Goal: Task Accomplishment & Management: Complete application form

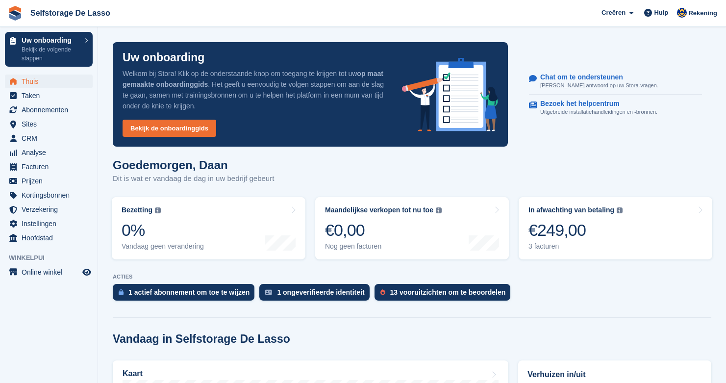
click at [452, 1] on span "Selfstorage De Lasso Creëren Abonnement Factuur Contact Overeenkomst Korting Pa…" at bounding box center [363, 13] width 726 height 26
click at [41, 199] on span "Kortingsbonnen" at bounding box center [51, 195] width 59 height 14
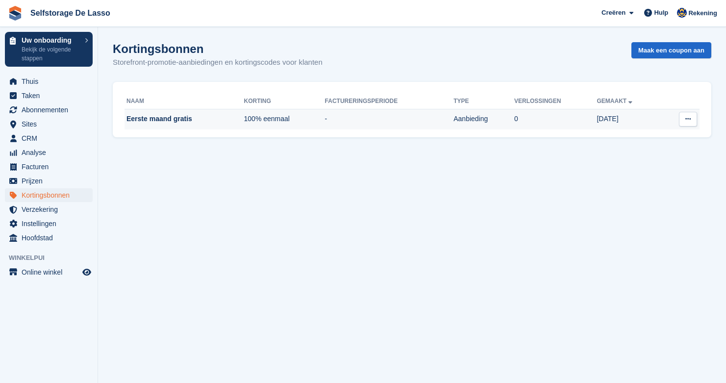
click at [156, 121] on td "Eerste maand gratis" at bounding box center [184, 119] width 120 height 21
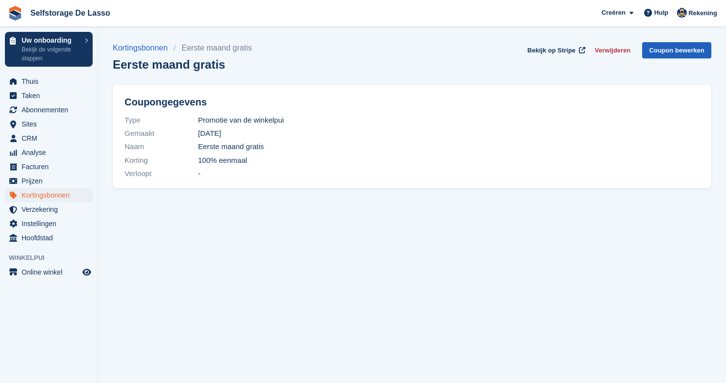
click at [674, 47] on link "Coupon bewerken" at bounding box center [676, 50] width 69 height 16
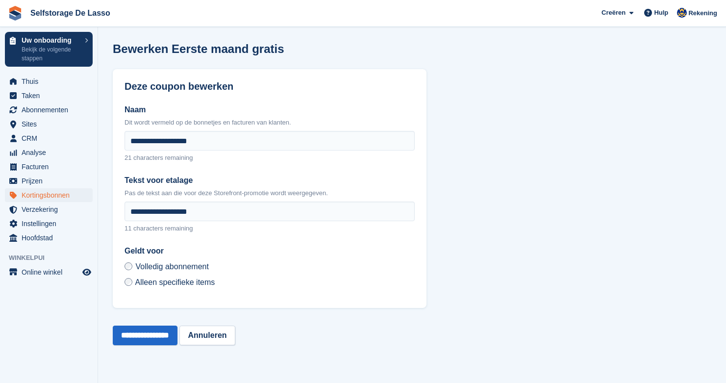
click at [173, 283] on span "Alleen specifieke items" at bounding box center [175, 282] width 80 height 8
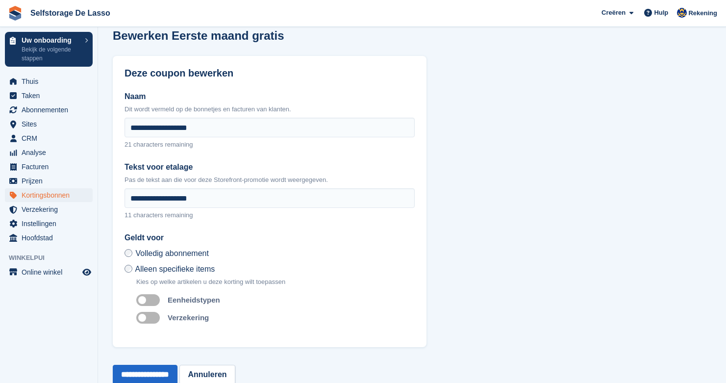
scroll to position [15, 0]
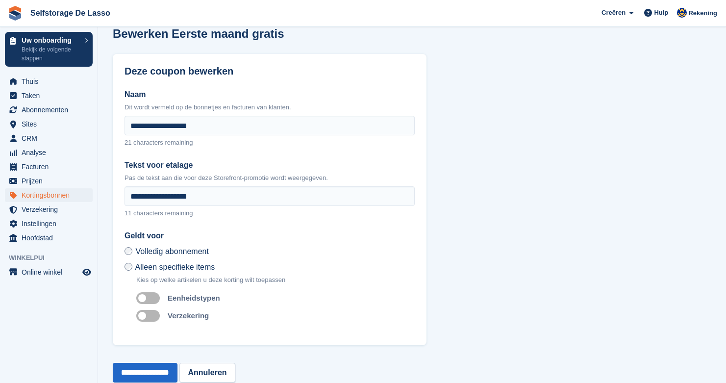
click at [139, 251] on span "Volledig abonnement" at bounding box center [171, 251] width 73 height 8
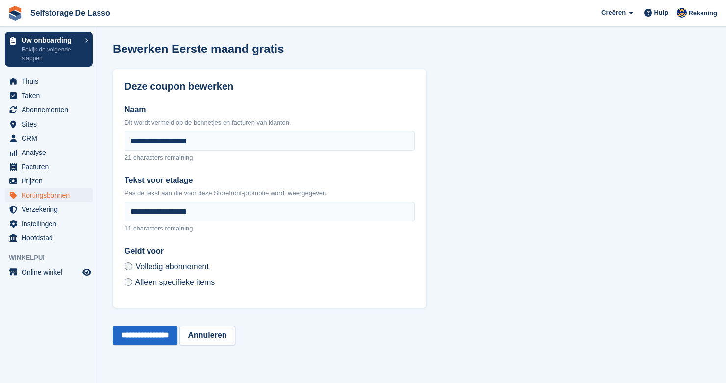
scroll to position [0, 0]
click at [222, 336] on link "Annuleren" at bounding box center [206, 335] width 55 height 20
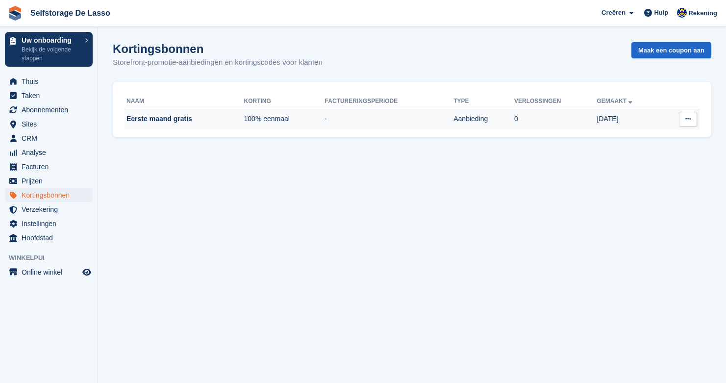
click at [167, 125] on td "Eerste maand gratis" at bounding box center [184, 119] width 120 height 21
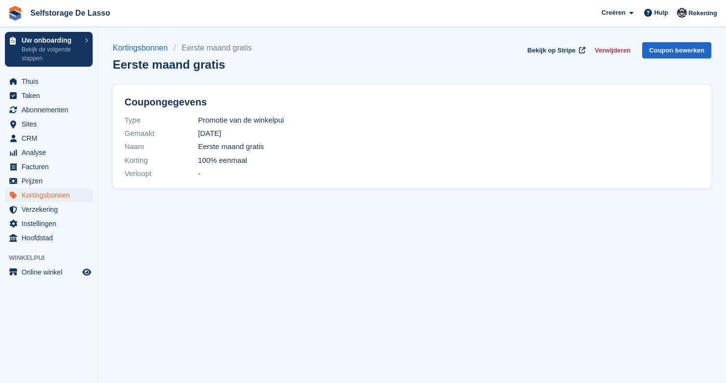
drag, startPoint x: 203, startPoint y: 161, endPoint x: 245, endPoint y: 161, distance: 41.2
click at [245, 161] on span "100% eenmaal" at bounding box center [222, 160] width 49 height 11
click at [246, 161] on span "100% eenmaal" at bounding box center [222, 160] width 49 height 11
click at [677, 52] on link "Coupon bewerken" at bounding box center [676, 50] width 69 height 16
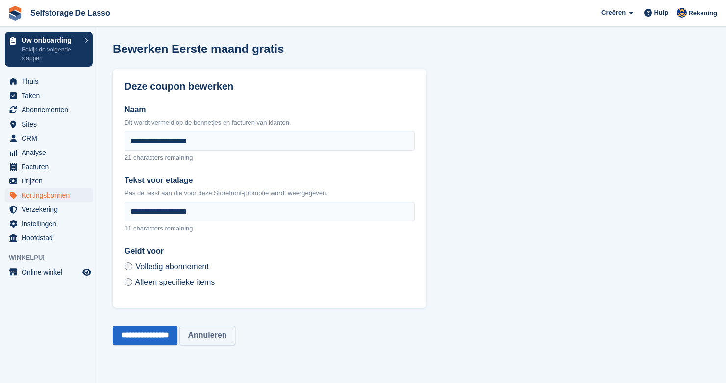
click at [229, 334] on link "Annuleren" at bounding box center [206, 335] width 55 height 20
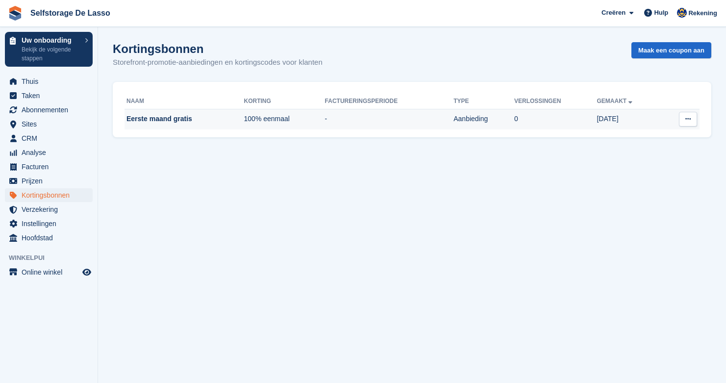
click at [175, 121] on td "Eerste maand gratis" at bounding box center [184, 119] width 120 height 21
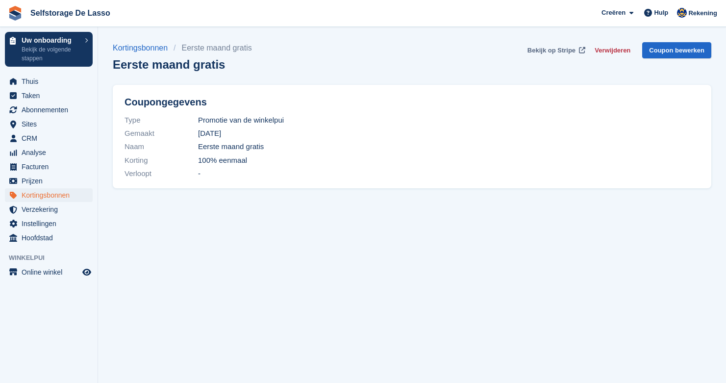
click at [562, 54] on span "Bekijk op Stripe" at bounding box center [551, 51] width 48 height 10
click at [27, 82] on span "Thuis" at bounding box center [51, 81] width 59 height 14
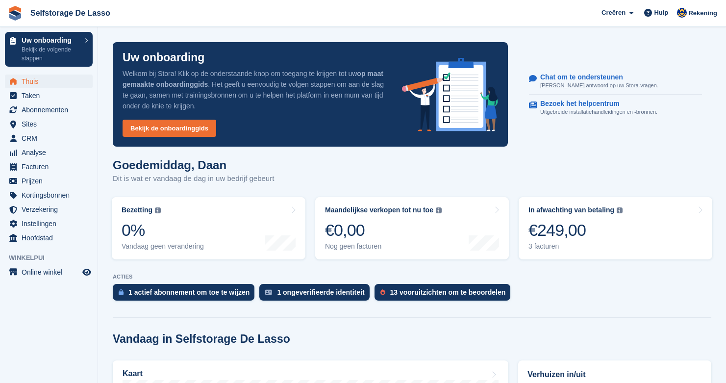
click at [29, 82] on span "Thuis" at bounding box center [51, 81] width 59 height 14
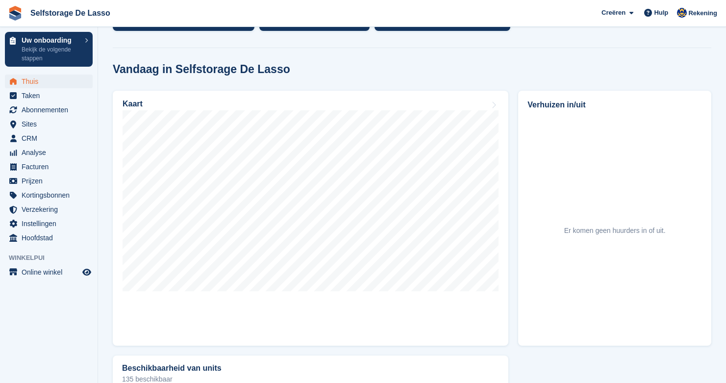
scroll to position [271, 0]
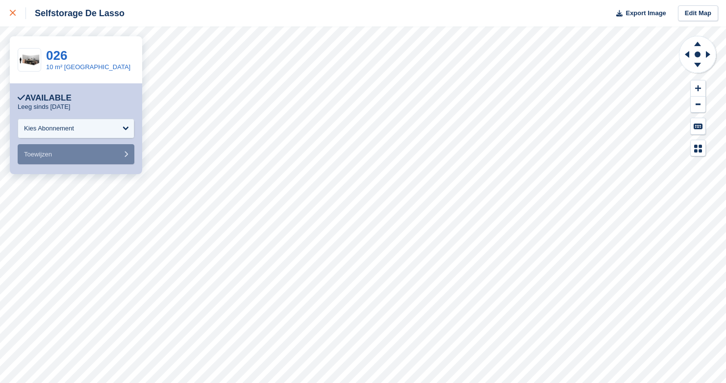
click at [14, 19] on link at bounding box center [13, 13] width 26 height 26
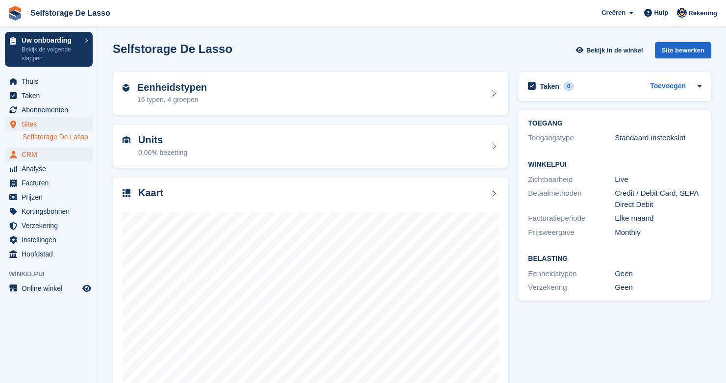
click at [23, 151] on span "CRM" at bounding box center [51, 155] width 59 height 14
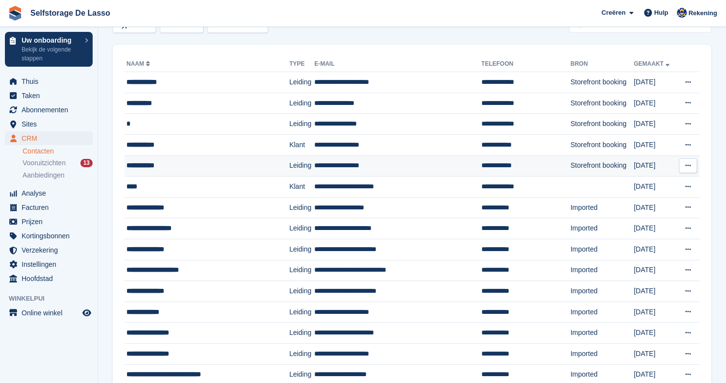
scroll to position [55, 0]
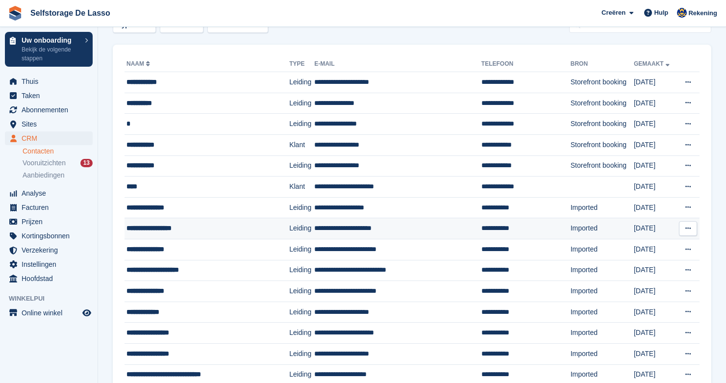
click at [167, 231] on div "**********" at bounding box center [198, 228] width 144 height 10
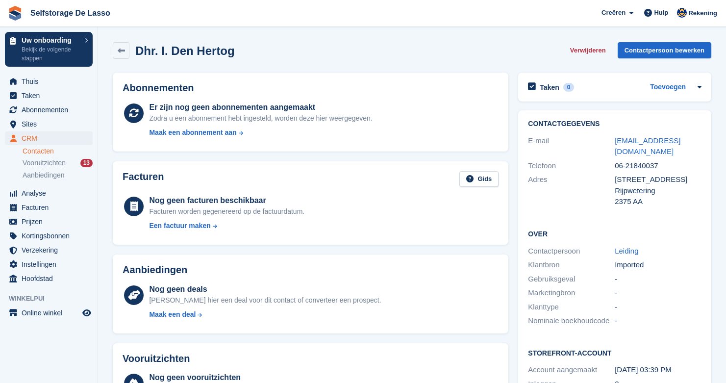
click at [28, 140] on span "CRM" at bounding box center [51, 138] width 59 height 14
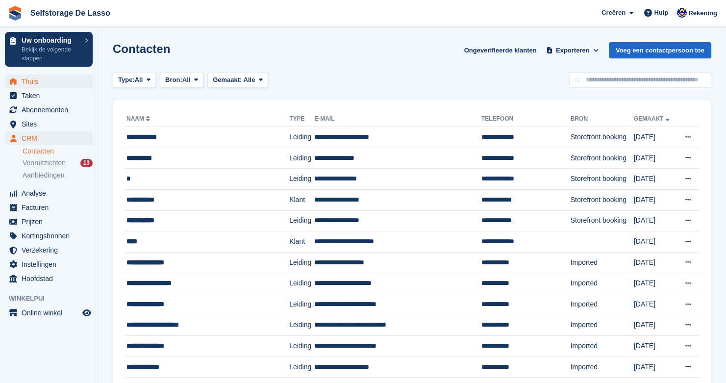
click at [31, 80] on span "Thuis" at bounding box center [51, 81] width 59 height 14
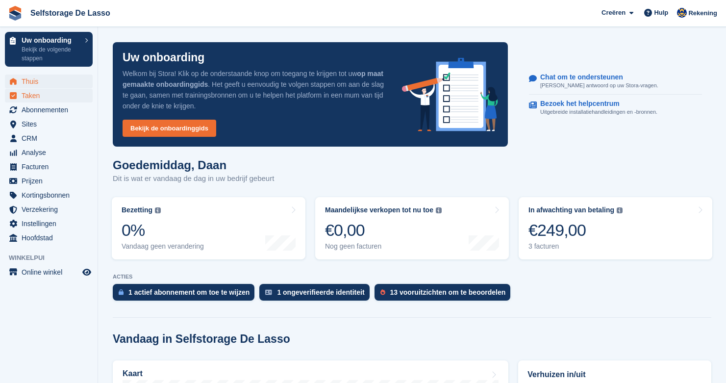
click at [31, 96] on span "Taken" at bounding box center [51, 96] width 59 height 14
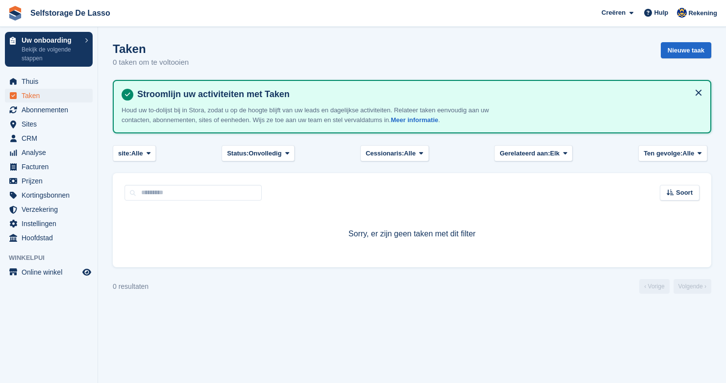
click at [32, 82] on span "Thuis" at bounding box center [51, 81] width 59 height 14
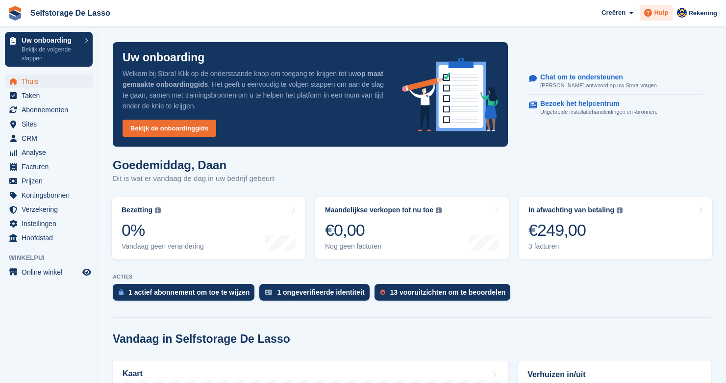
click at [657, 10] on span "Hulp" at bounding box center [661, 13] width 14 height 10
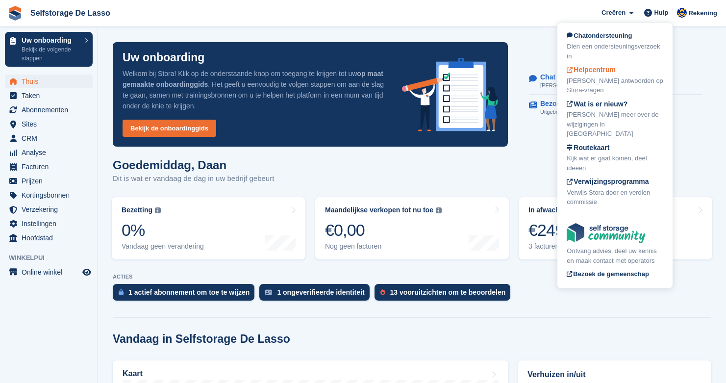
click at [604, 76] on div "[PERSON_NAME] antwoorden op Stora-vragen" at bounding box center [615, 85] width 97 height 19
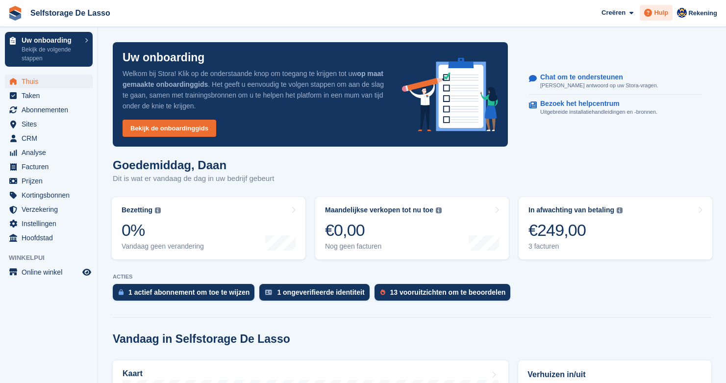
click at [660, 18] on div "Hulp" at bounding box center [656, 13] width 33 height 16
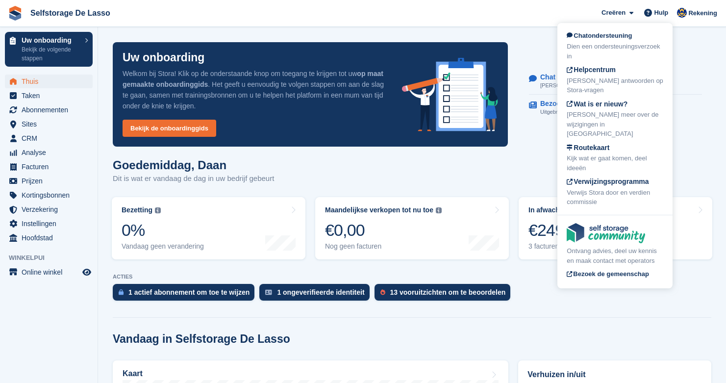
click at [698, 65] on div "Chat om te ondersteunen Krijg antwoord op uw Stora-vragen. Bezoek het helpcentr…" at bounding box center [616, 95] width 192 height 70
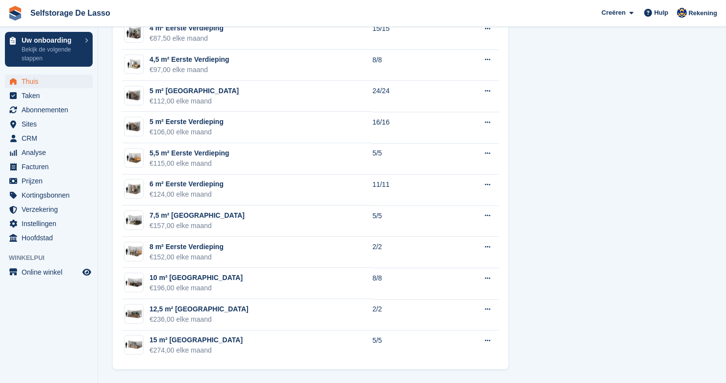
scroll to position [811, 0]
click at [44, 225] on span "Instellingen" at bounding box center [51, 224] width 59 height 14
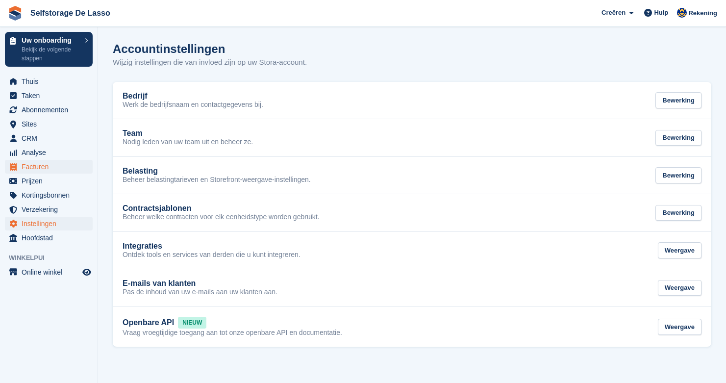
click at [33, 166] on span "Facturen" at bounding box center [51, 167] width 59 height 14
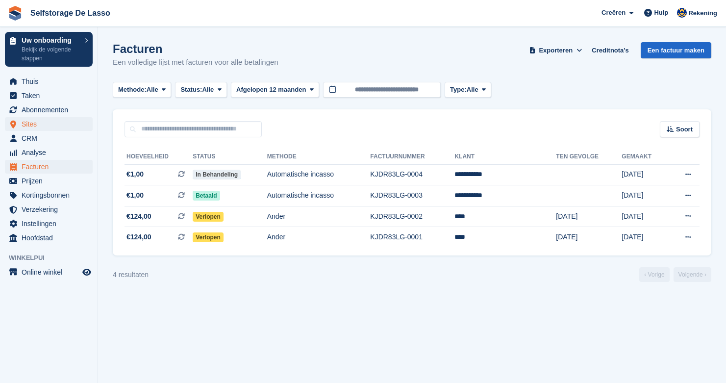
click at [29, 122] on span "Sites" at bounding box center [51, 124] width 59 height 14
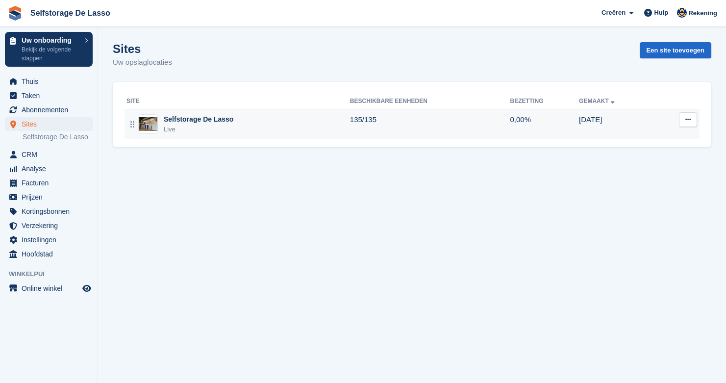
click at [201, 122] on div "Selfstorage De Lasso" at bounding box center [199, 119] width 70 height 10
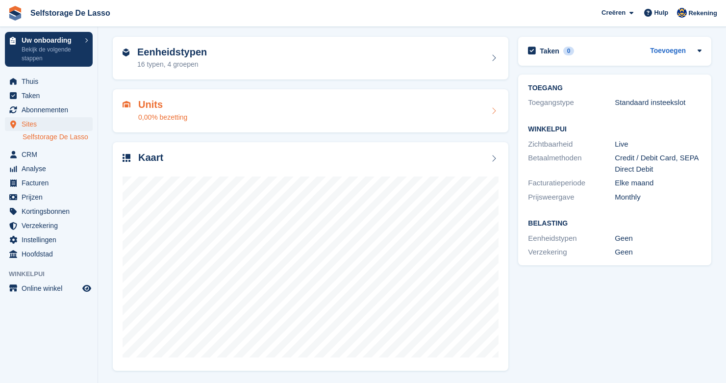
scroll to position [35, 0]
click at [33, 156] on span "CRM" at bounding box center [51, 155] width 59 height 14
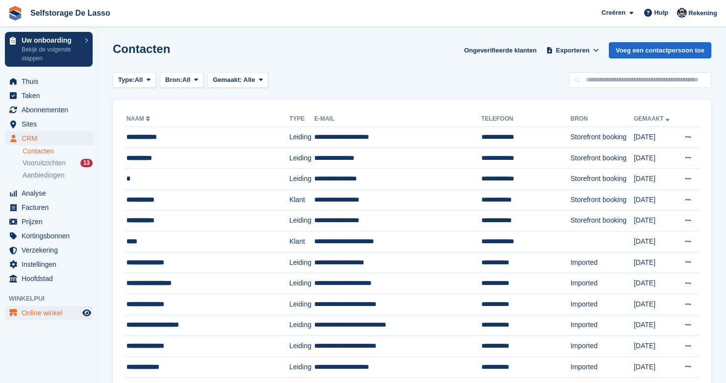
click at [34, 316] on span "Online winkel" at bounding box center [51, 313] width 59 height 14
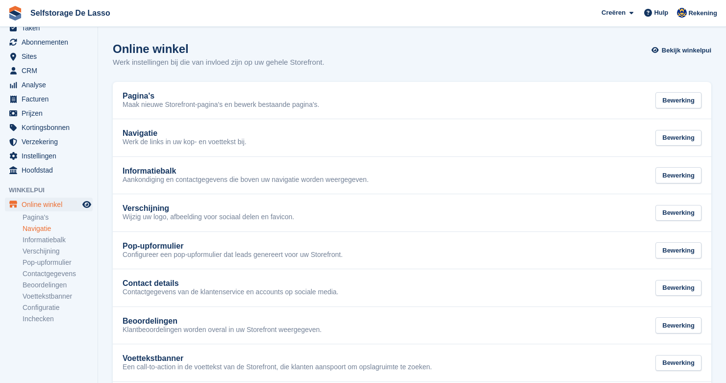
scroll to position [67, 0]
click at [30, 218] on link "Pagina's" at bounding box center [58, 217] width 70 height 9
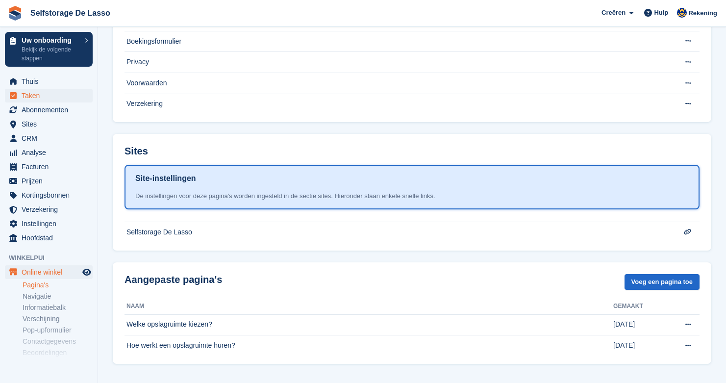
click at [40, 95] on span "Taken" at bounding box center [51, 96] width 59 height 14
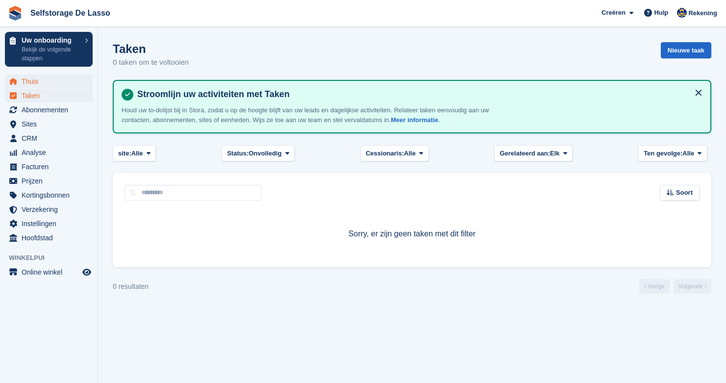
click at [34, 83] on span "Thuis" at bounding box center [51, 81] width 59 height 14
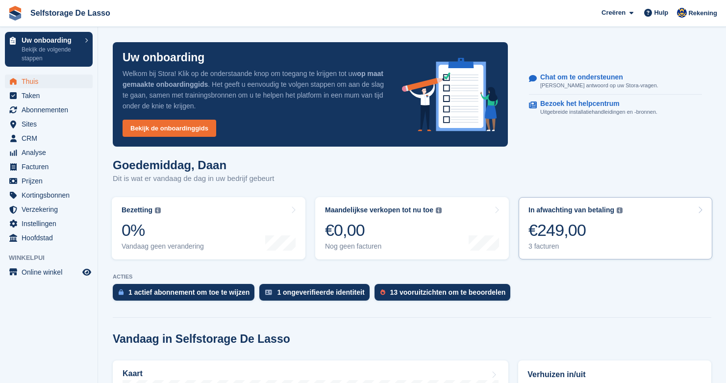
click at [556, 211] on div "In afwachting van betaling" at bounding box center [571, 210] width 86 height 8
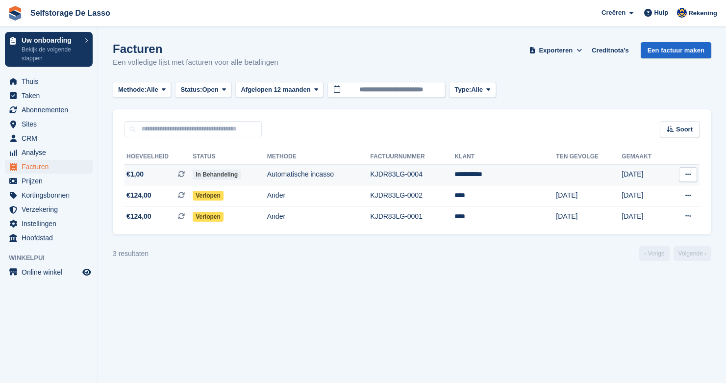
click at [507, 175] on td "**********" at bounding box center [504, 174] width 101 height 21
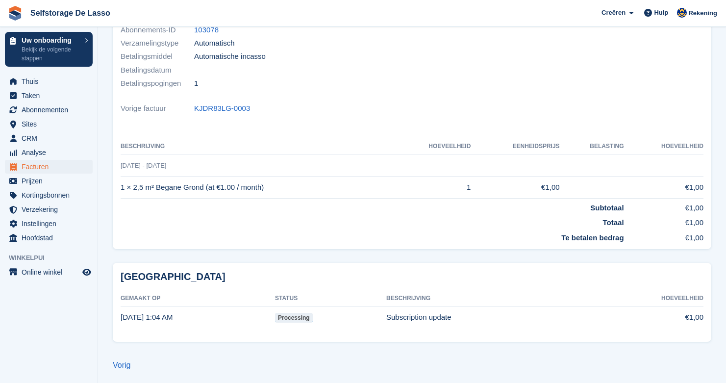
scroll to position [150, 0]
drag, startPoint x: 399, startPoint y: 317, endPoint x: 460, endPoint y: 318, distance: 61.3
click at [460, 318] on td "Subscription update" at bounding box center [482, 318] width 192 height 22
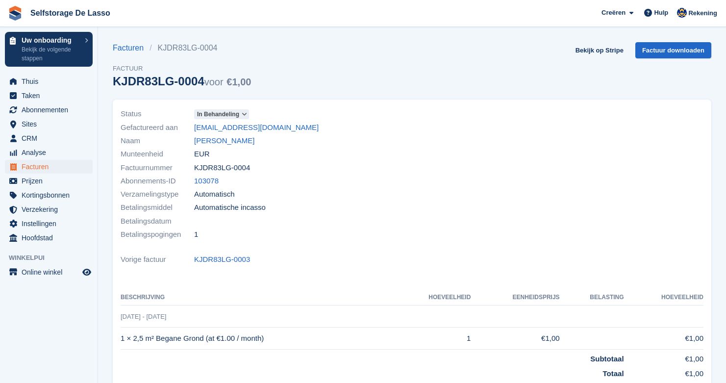
scroll to position [0, 0]
click at [226, 113] on span "In behandeling" at bounding box center [218, 114] width 42 height 9
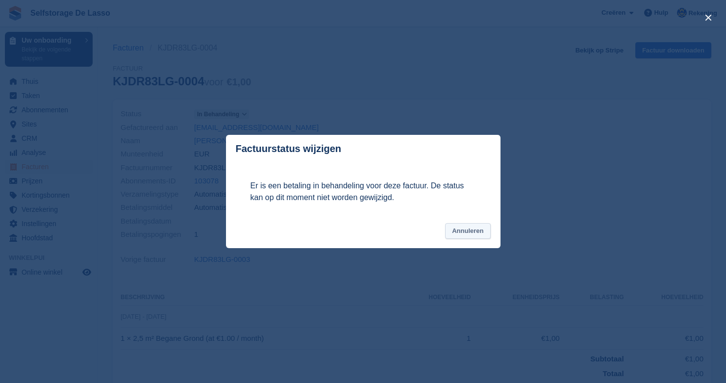
click at [466, 234] on button "Annuleren" at bounding box center [467, 231] width 45 height 16
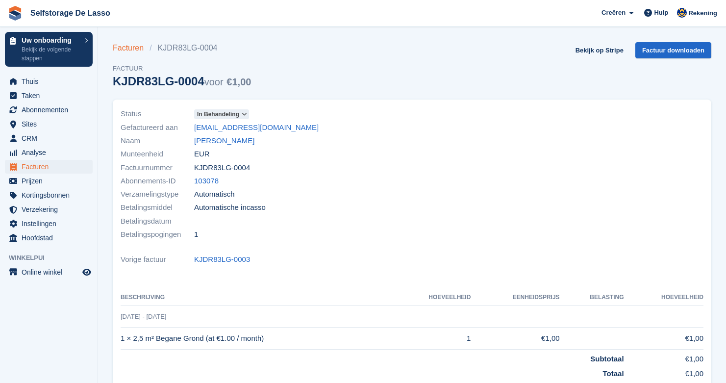
click at [124, 50] on link "Facturen" at bounding box center [131, 48] width 37 height 12
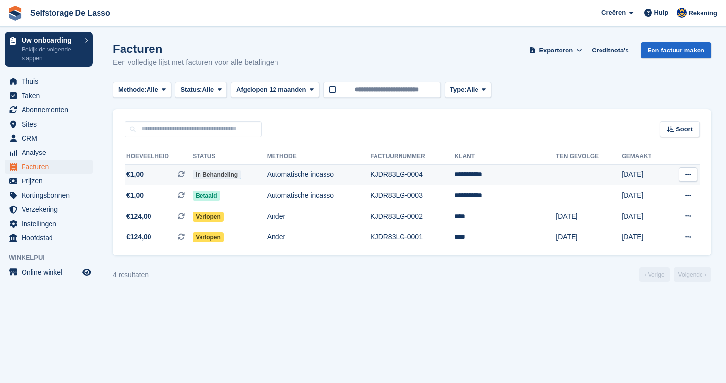
click at [297, 177] on td "Automatische incasso" at bounding box center [318, 174] width 103 height 21
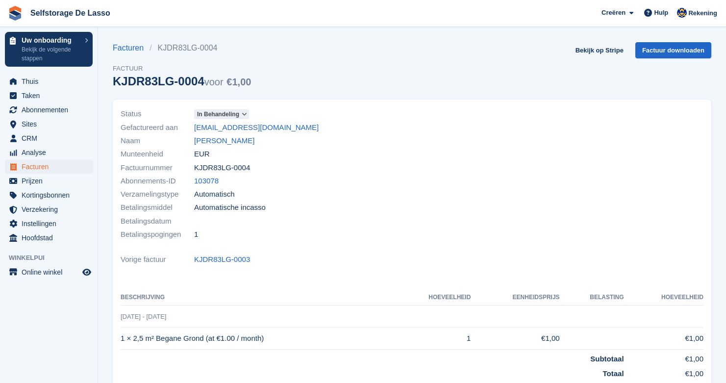
click at [245, 116] on icon at bounding box center [244, 114] width 5 height 6
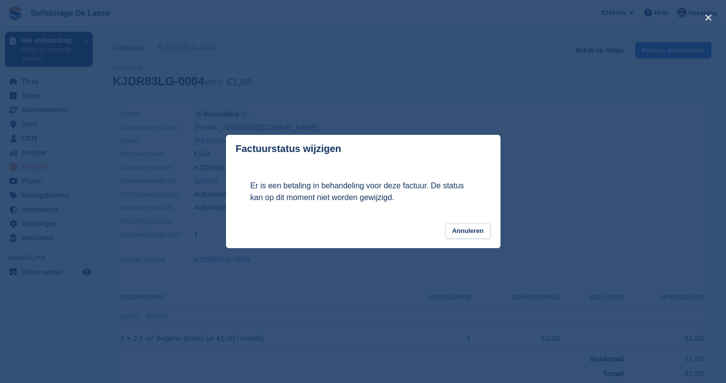
click at [397, 252] on div "close" at bounding box center [363, 191] width 726 height 383
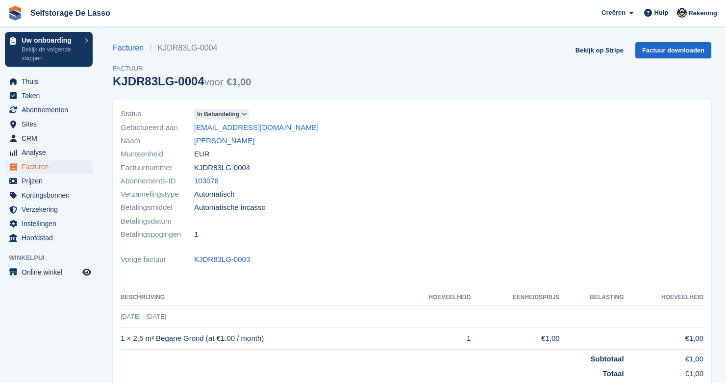
drag, startPoint x: 129, startPoint y: 140, endPoint x: 174, endPoint y: 219, distance: 90.6
click at [174, 219] on div "Status In behandeling Gefactureerd aan daan@daanjansen.nl Naam daan Jansen Munt…" at bounding box center [264, 174] width 298 height 146
click at [232, 228] on div "Betalingspogingen 1" at bounding box center [264, 234] width 286 height 13
click at [35, 167] on span "Facturen" at bounding box center [51, 167] width 59 height 14
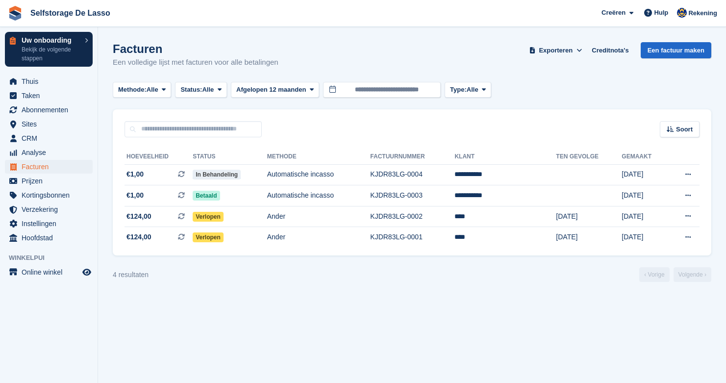
click at [82, 39] on link "Uw onboarding Bekijk de volgende stappen" at bounding box center [49, 49] width 88 height 35
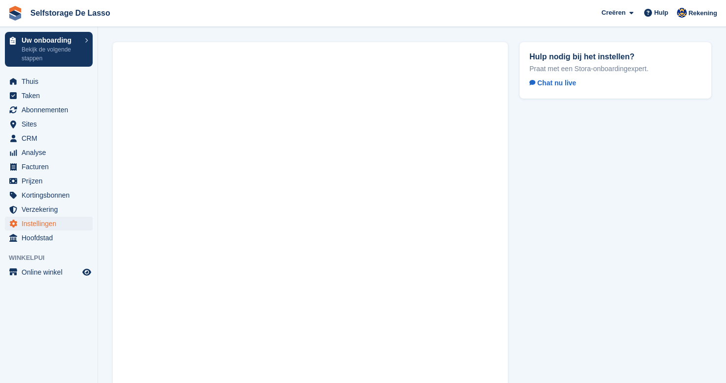
click at [28, 221] on span "Instellingen" at bounding box center [51, 224] width 59 height 14
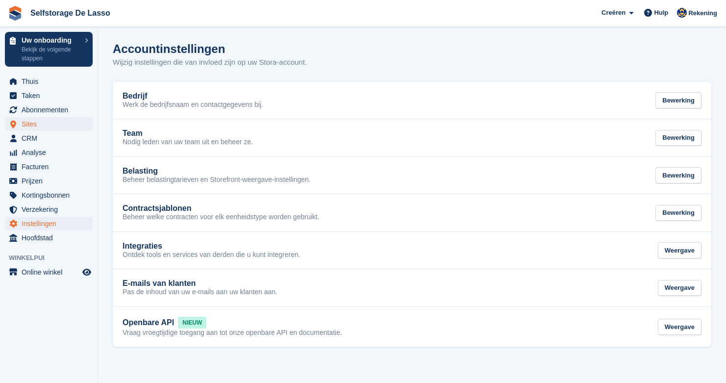
click at [30, 122] on span "Sites" at bounding box center [51, 124] width 59 height 14
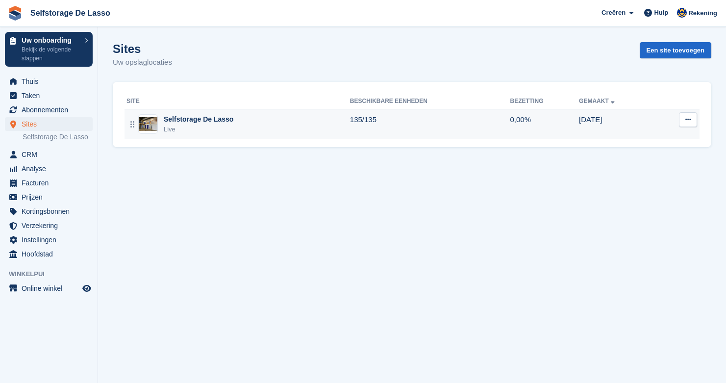
click at [208, 117] on div "Selfstorage De Lasso" at bounding box center [199, 119] width 70 height 10
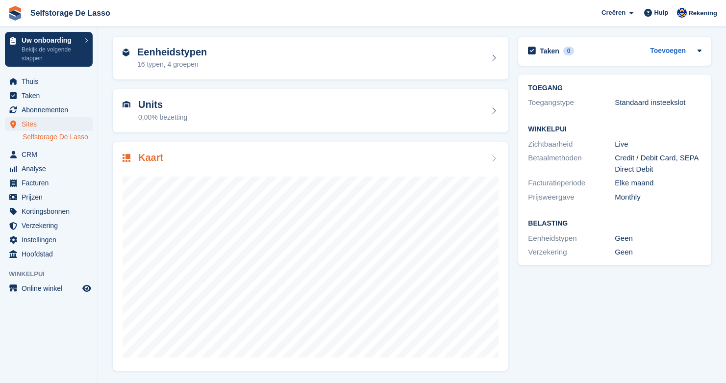
scroll to position [35, 0]
click at [40, 184] on span "Facturen" at bounding box center [51, 183] width 59 height 14
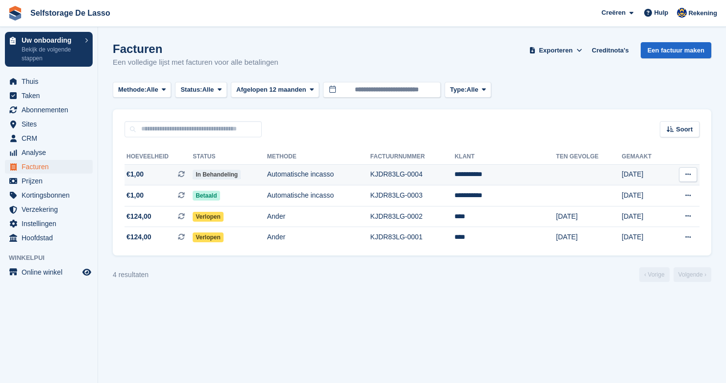
click at [322, 180] on td "Automatische incasso" at bounding box center [318, 174] width 103 height 21
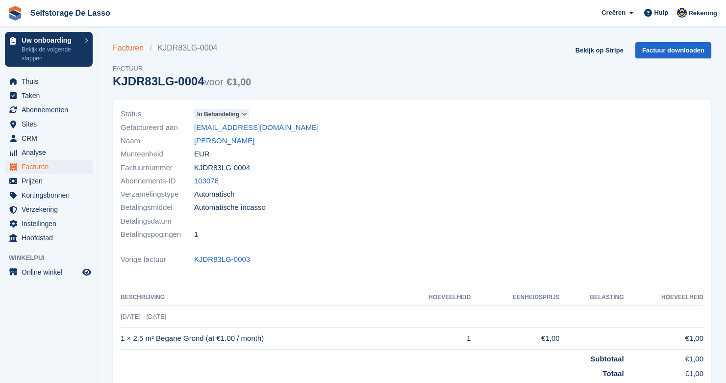
click at [132, 50] on link "Facturen" at bounding box center [131, 48] width 37 height 12
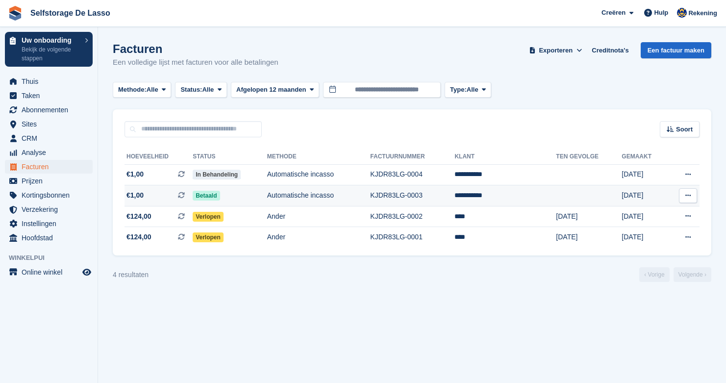
click at [315, 198] on td "Automatische incasso" at bounding box center [318, 195] width 103 height 21
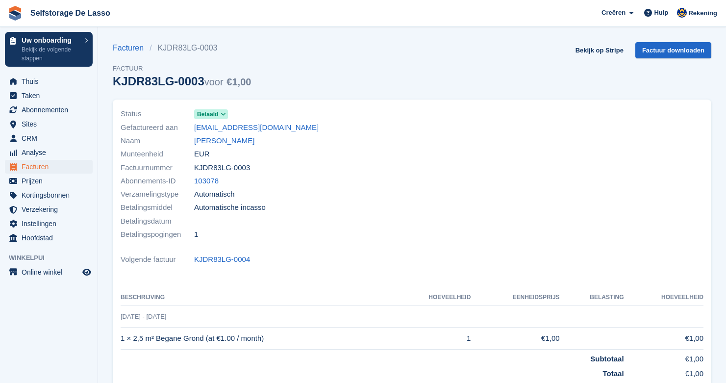
click at [130, 41] on section "Facturen KJDR83LG-0003 Factuur KJDR83LG-0003 voor €1,00 Bekijk op Stripe Factuu…" at bounding box center [412, 278] width 628 height 556
click at [130, 48] on link "Facturen" at bounding box center [131, 48] width 37 height 12
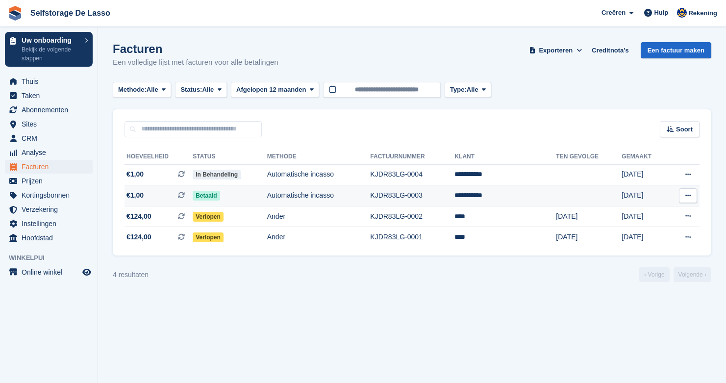
click at [317, 199] on td "Automatische incasso" at bounding box center [318, 195] width 103 height 21
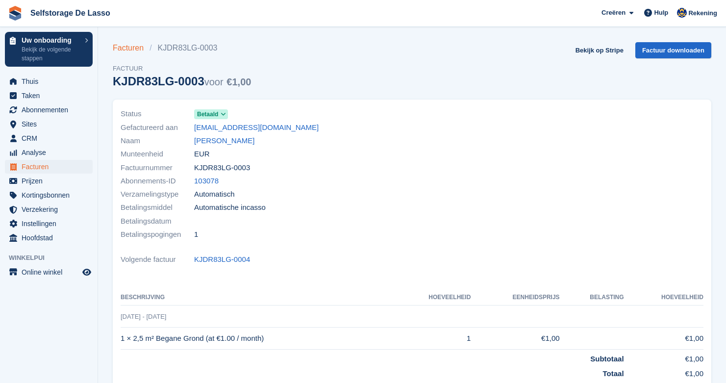
click at [130, 51] on link "Facturen" at bounding box center [131, 48] width 37 height 12
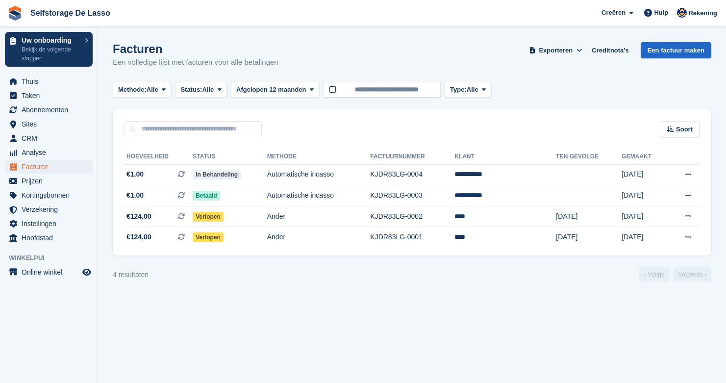
click at [37, 170] on span "Facturen" at bounding box center [51, 167] width 59 height 14
click at [34, 140] on span "CRM" at bounding box center [51, 138] width 59 height 14
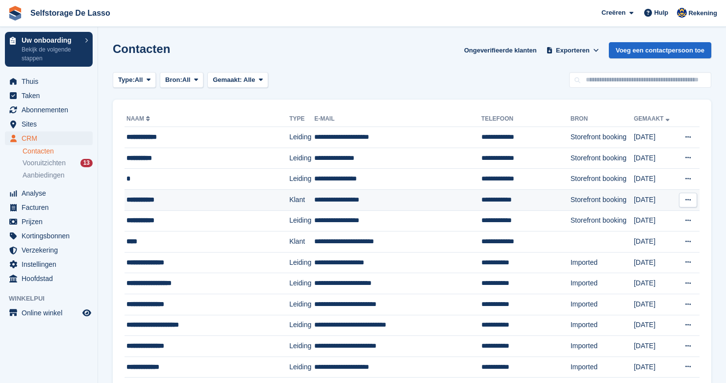
click at [158, 204] on div "**********" at bounding box center [198, 200] width 144 height 10
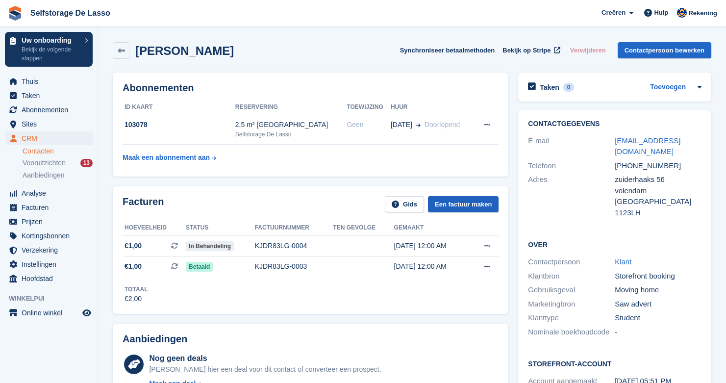
click at [469, 203] on link "Een factuur maken" at bounding box center [463, 204] width 71 height 16
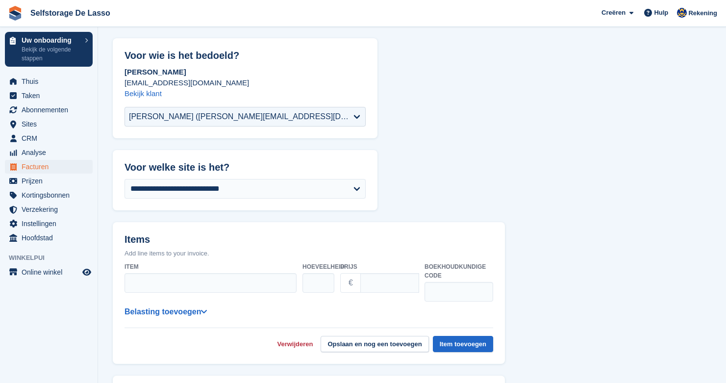
scroll to position [51, 0]
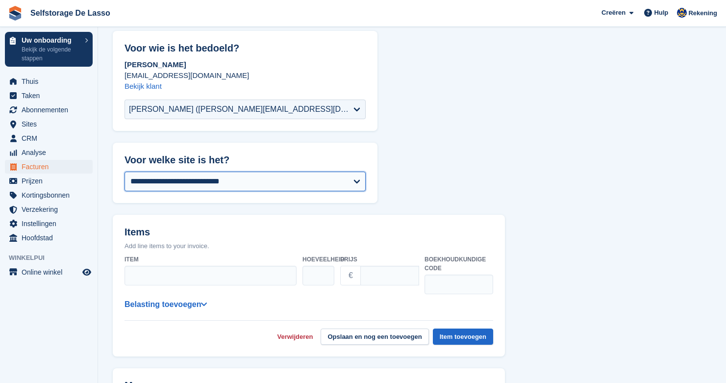
select select "****"
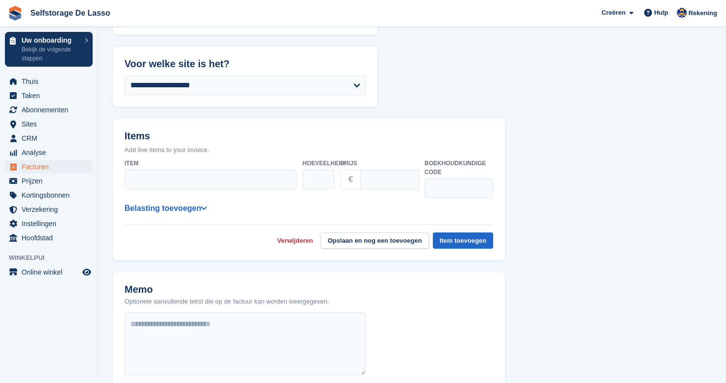
scroll to position [149, 0]
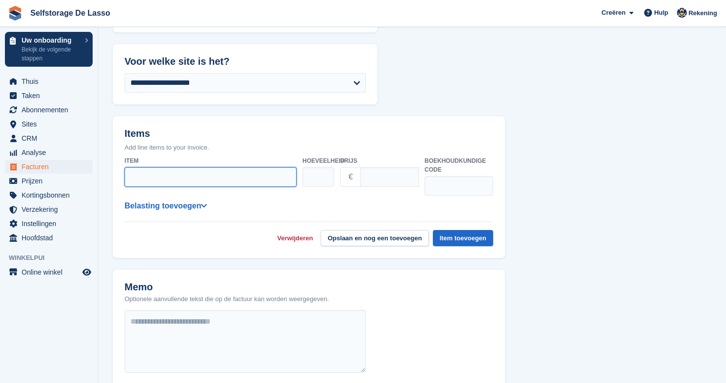
click at [237, 180] on input "Item" at bounding box center [210, 177] width 172 height 20
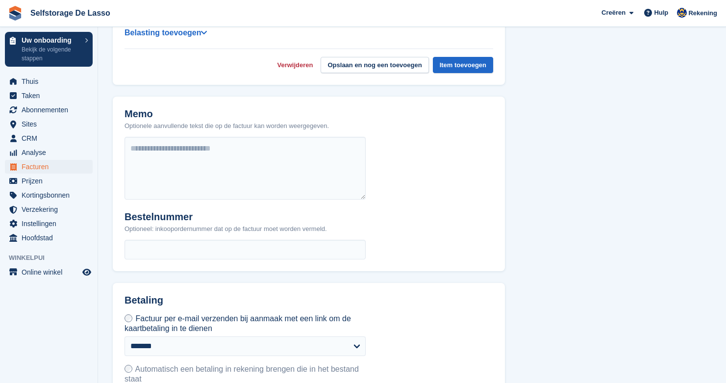
scroll to position [390, 0]
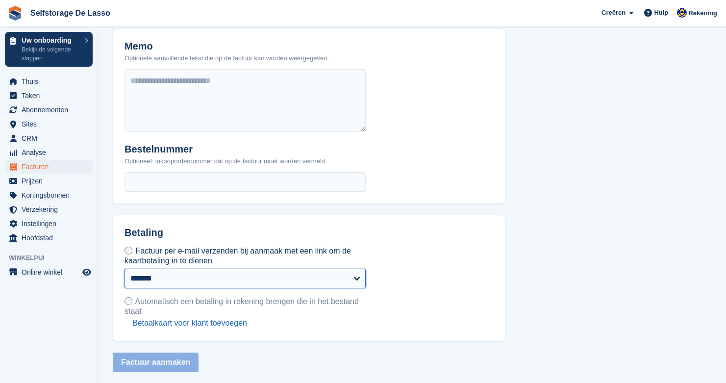
select select "*"
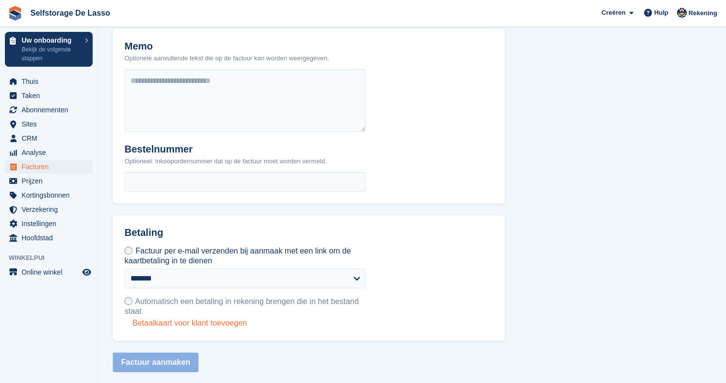
click at [196, 323] on link "Betaalkaart voor klant toevoegen" at bounding box center [248, 323] width 233 height 10
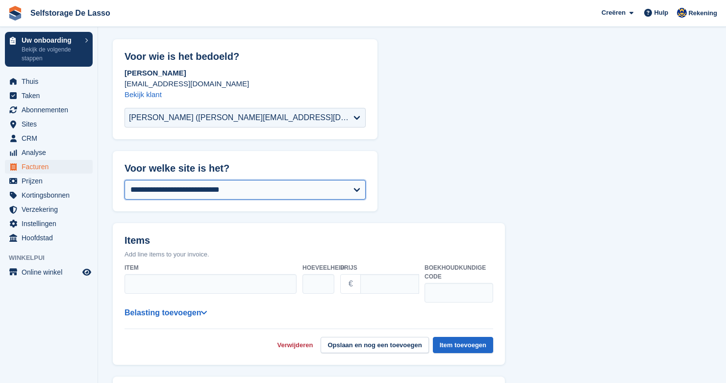
scroll to position [46, 0]
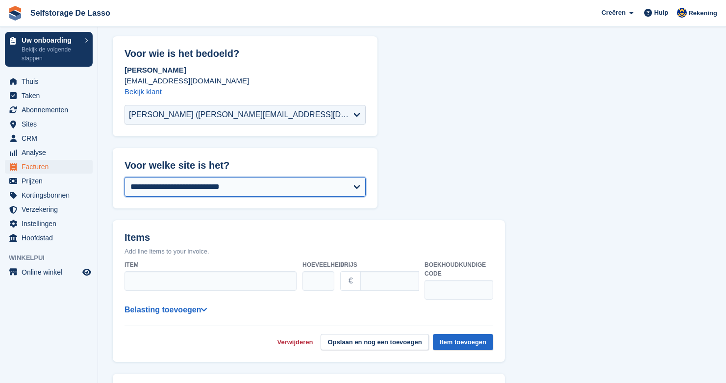
select select "****"
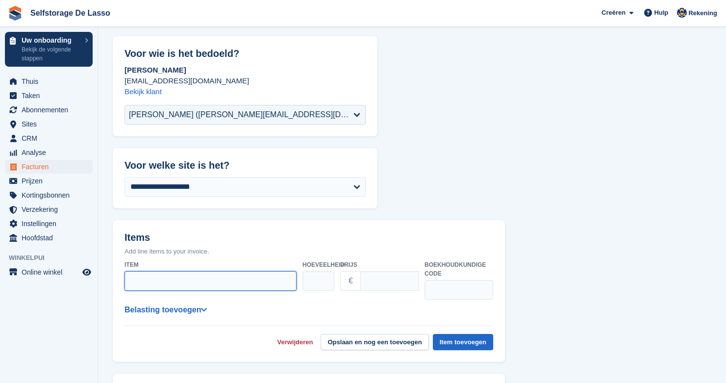
click at [168, 280] on input "Item" at bounding box center [210, 281] width 172 height 20
type input "**********"
click at [375, 277] on input "Prijs" at bounding box center [389, 281] width 59 height 20
type input "*"
click at [545, 253] on form "**********" at bounding box center [412, 376] width 598 height 681
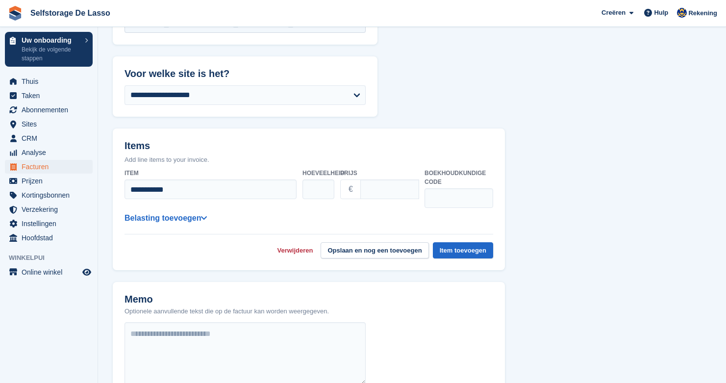
scroll to position [145, 0]
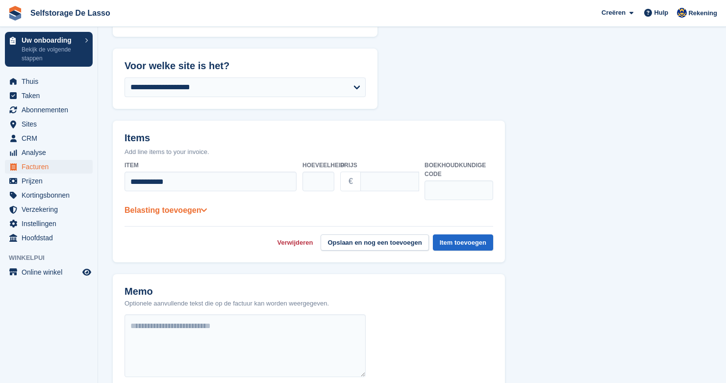
click at [186, 211] on link "Belasting toevoegen" at bounding box center [165, 210] width 82 height 8
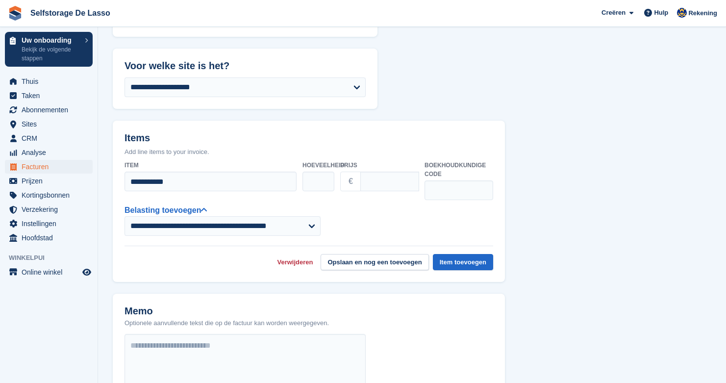
click at [412, 230] on div "**********" at bounding box center [308, 220] width 369 height 32
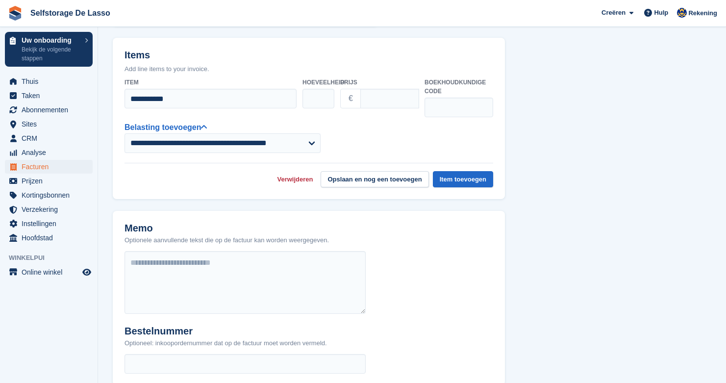
scroll to position [234, 0]
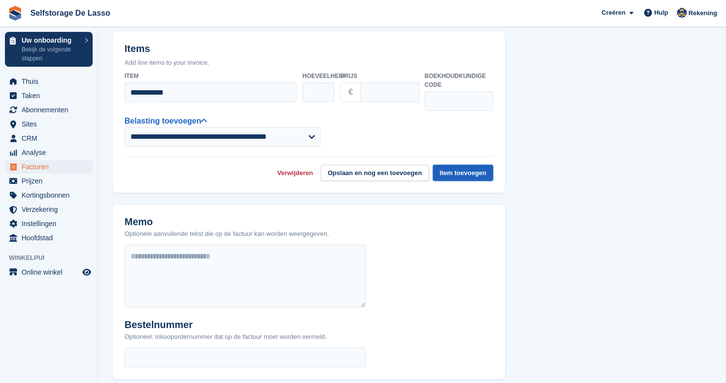
click at [470, 171] on button "Item toevoegen" at bounding box center [463, 173] width 60 height 16
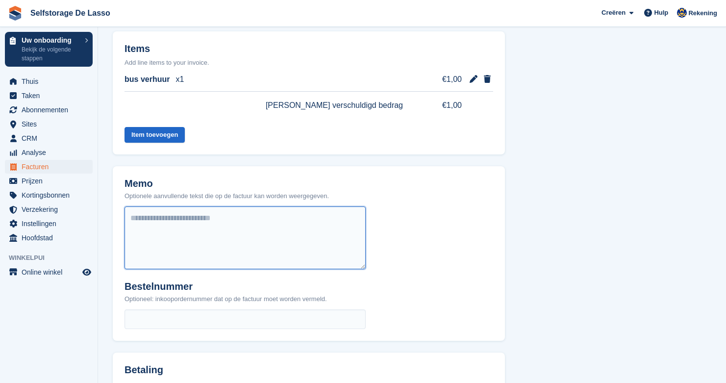
click at [165, 229] on textarea at bounding box center [244, 237] width 241 height 63
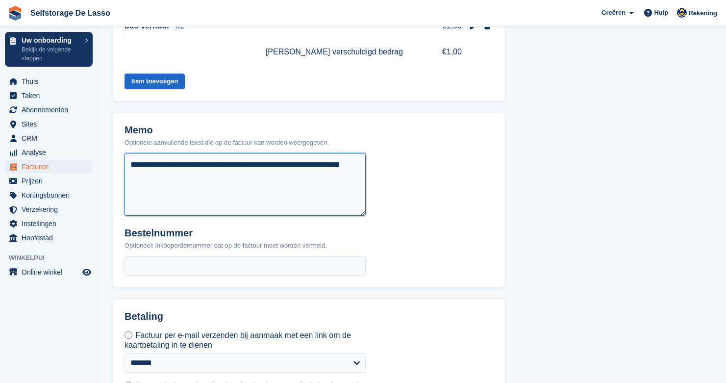
scroll to position [296, 0]
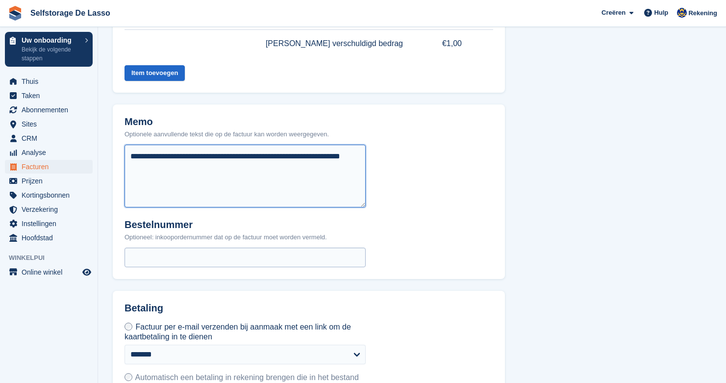
type textarea "**********"
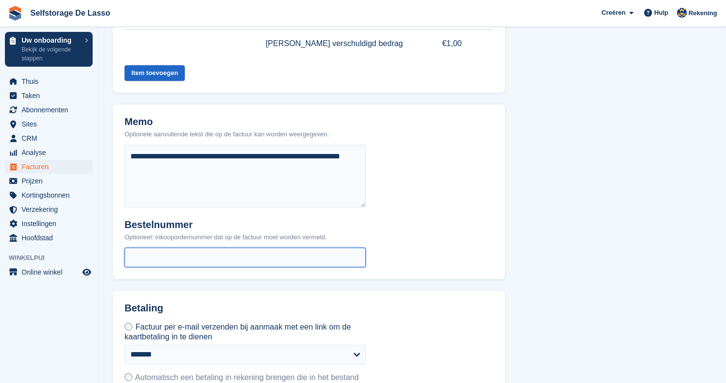
click at [247, 253] on input "text" at bounding box center [244, 258] width 241 height 20
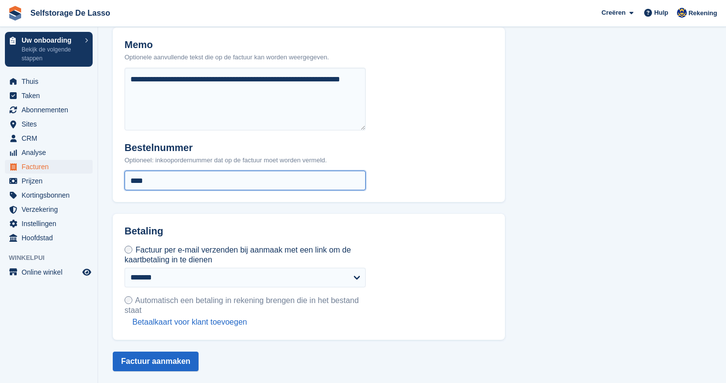
scroll to position [372, 0]
type input "****"
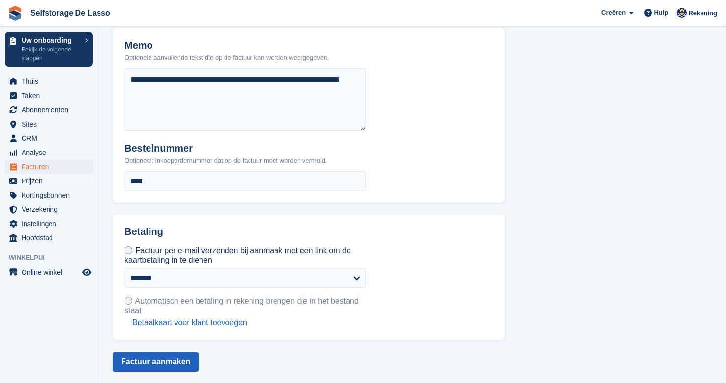
click at [166, 356] on button "Factuur aanmaken" at bounding box center [156, 362] width 86 height 20
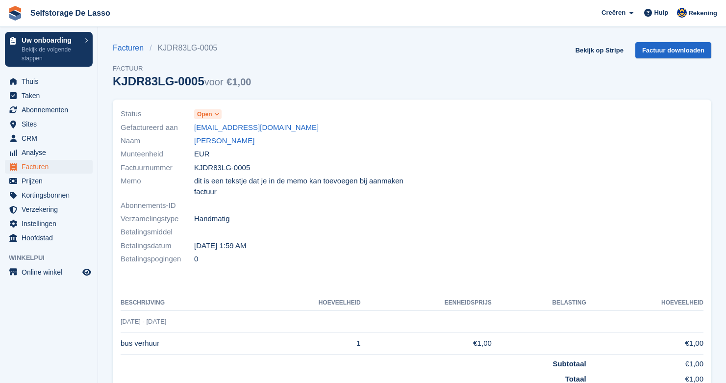
click at [34, 168] on span "Facturen" at bounding box center [51, 167] width 59 height 14
